Goal: Transaction & Acquisition: Subscribe to service/newsletter

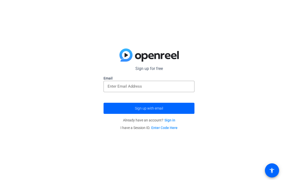
click at [181, 88] on input "email" at bounding box center [149, 86] width 83 height 6
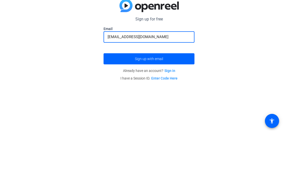
type input "[EMAIL_ADDRESS][DOMAIN_NAME]"
click at [180, 102] on span "submit" at bounding box center [148, 108] width 91 height 12
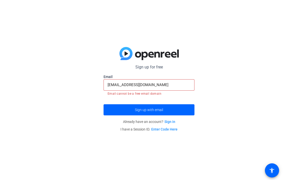
click at [171, 123] on link "Sign in" at bounding box center [169, 122] width 11 height 4
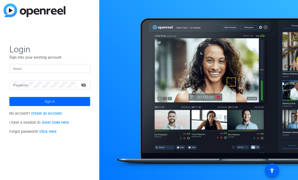
click at [28, 8] on img at bounding box center [35, 11] width 62 height 14
click at [15, 8] on img at bounding box center [35, 11] width 62 height 14
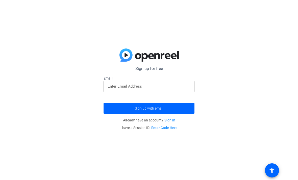
click at [177, 88] on input "email" at bounding box center [149, 86] width 83 height 6
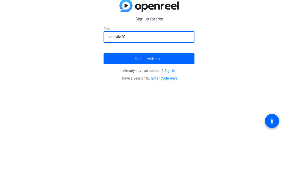
type input "izelavila201"
click at [173, 118] on link "Sign in" at bounding box center [169, 120] width 11 height 4
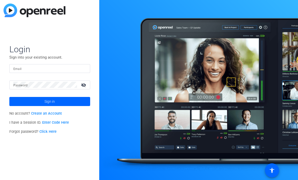
click at [39, 115] on link "Create an Account" at bounding box center [46, 113] width 31 height 4
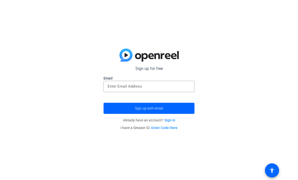
click at [178, 86] on input "email" at bounding box center [149, 86] width 83 height 6
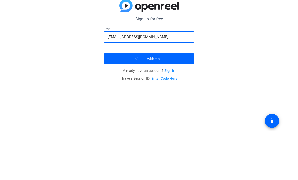
click at [112, 102] on span "submit" at bounding box center [148, 108] width 91 height 12
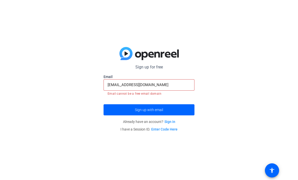
click at [181, 86] on input "[EMAIL_ADDRESS][DOMAIN_NAME]" at bounding box center [149, 85] width 83 height 6
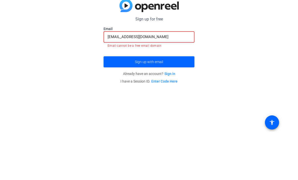
click at [128, 82] on input "[EMAIL_ADDRESS][DOMAIN_NAME]" at bounding box center [149, 85] width 83 height 6
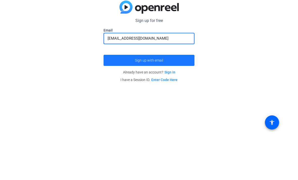
type input "[EMAIL_ADDRESS][DOMAIN_NAME]"
click at [186, 102] on span "submit" at bounding box center [148, 108] width 91 height 12
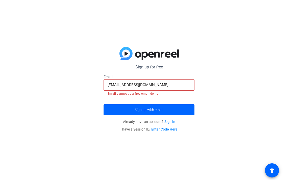
click at [187, 86] on input "[EMAIL_ADDRESS][DOMAIN_NAME]" at bounding box center [149, 85] width 83 height 6
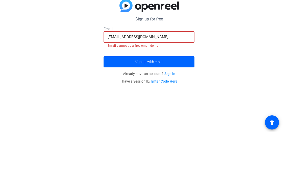
click at [169, 82] on input "[EMAIL_ADDRESS][DOMAIN_NAME]" at bounding box center [149, 85] width 83 height 6
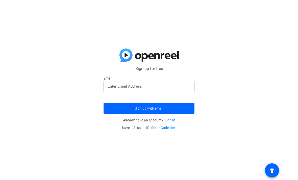
click at [114, 89] on input "email" at bounding box center [149, 86] width 83 height 6
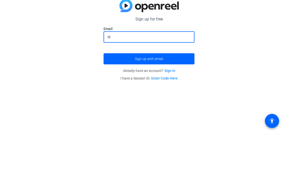
type input "i"
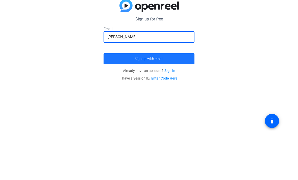
click at [122, 102] on span "submit" at bounding box center [148, 108] width 91 height 12
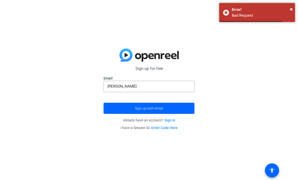
click at [137, 84] on input "[PERSON_NAME]" at bounding box center [149, 86] width 83 height 6
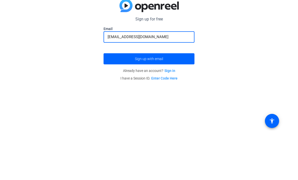
type input "[EMAIL_ADDRESS][DOMAIN_NAME]"
click at [122, 102] on span "submit" at bounding box center [148, 108] width 91 height 12
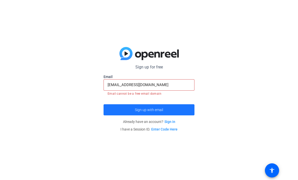
click at [178, 110] on span "submit" at bounding box center [148, 110] width 91 height 12
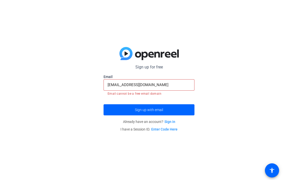
click at [183, 87] on input "[EMAIL_ADDRESS][DOMAIN_NAME]" at bounding box center [149, 85] width 83 height 6
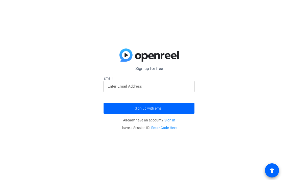
click at [276, 168] on span at bounding box center [272, 170] width 12 height 12
